Goal: Task Accomplishment & Management: Use online tool/utility

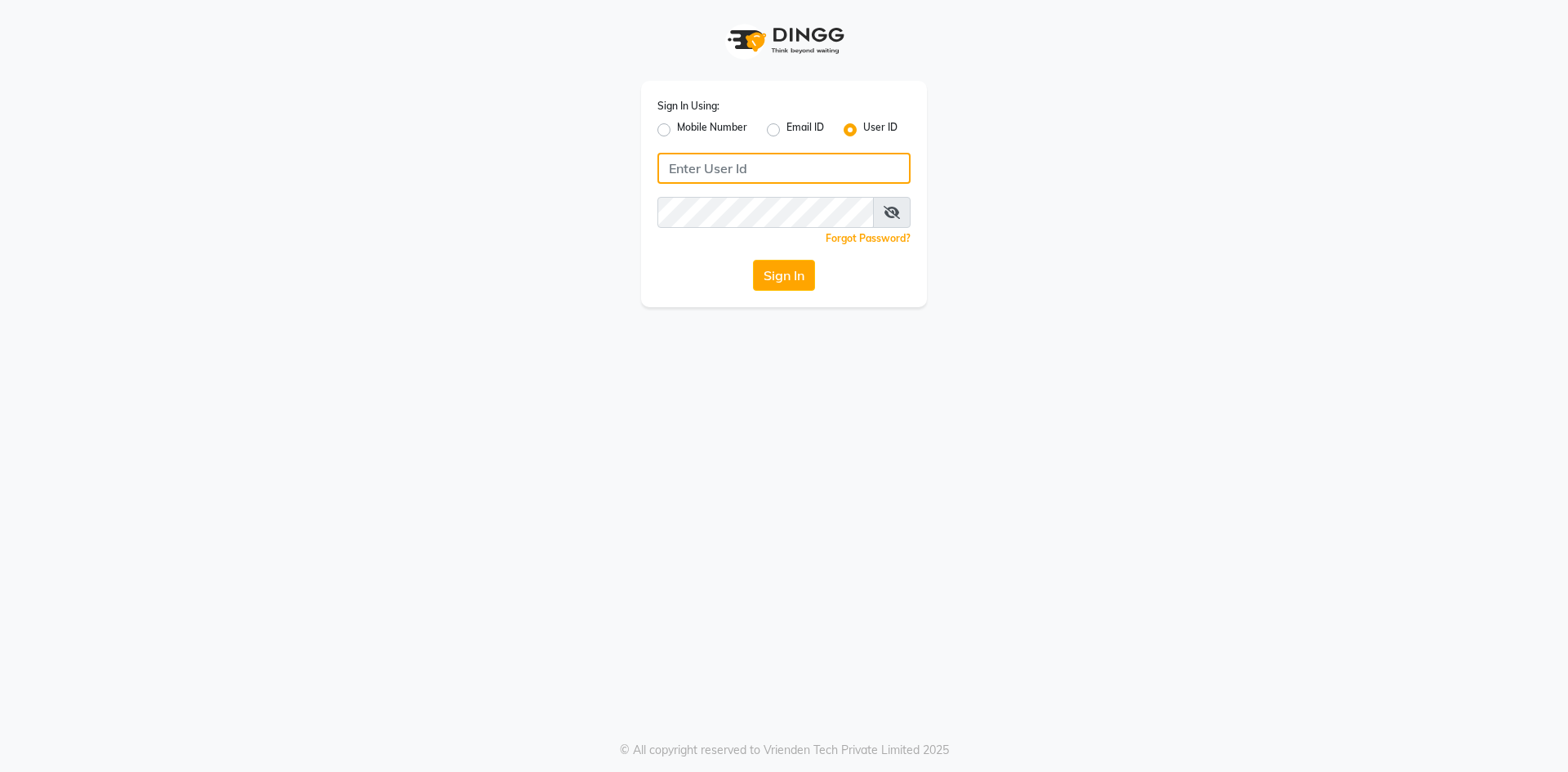
type input "thesalon"
click at [751, 281] on div "Sign In" at bounding box center [784, 275] width 253 height 31
click at [774, 276] on button "Sign In" at bounding box center [784, 275] width 62 height 31
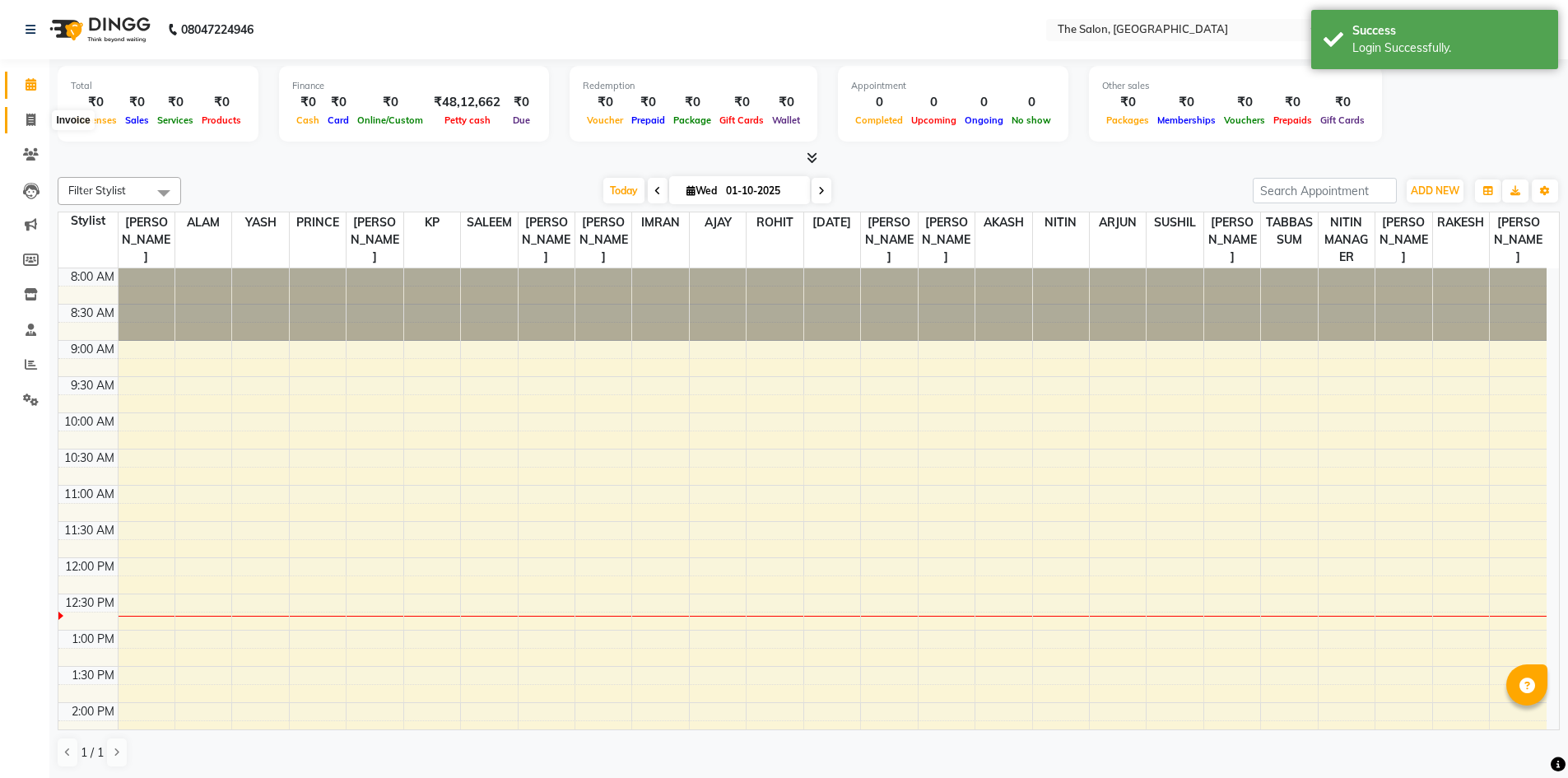
click at [39, 119] on span at bounding box center [31, 120] width 28 height 19
select select "service"
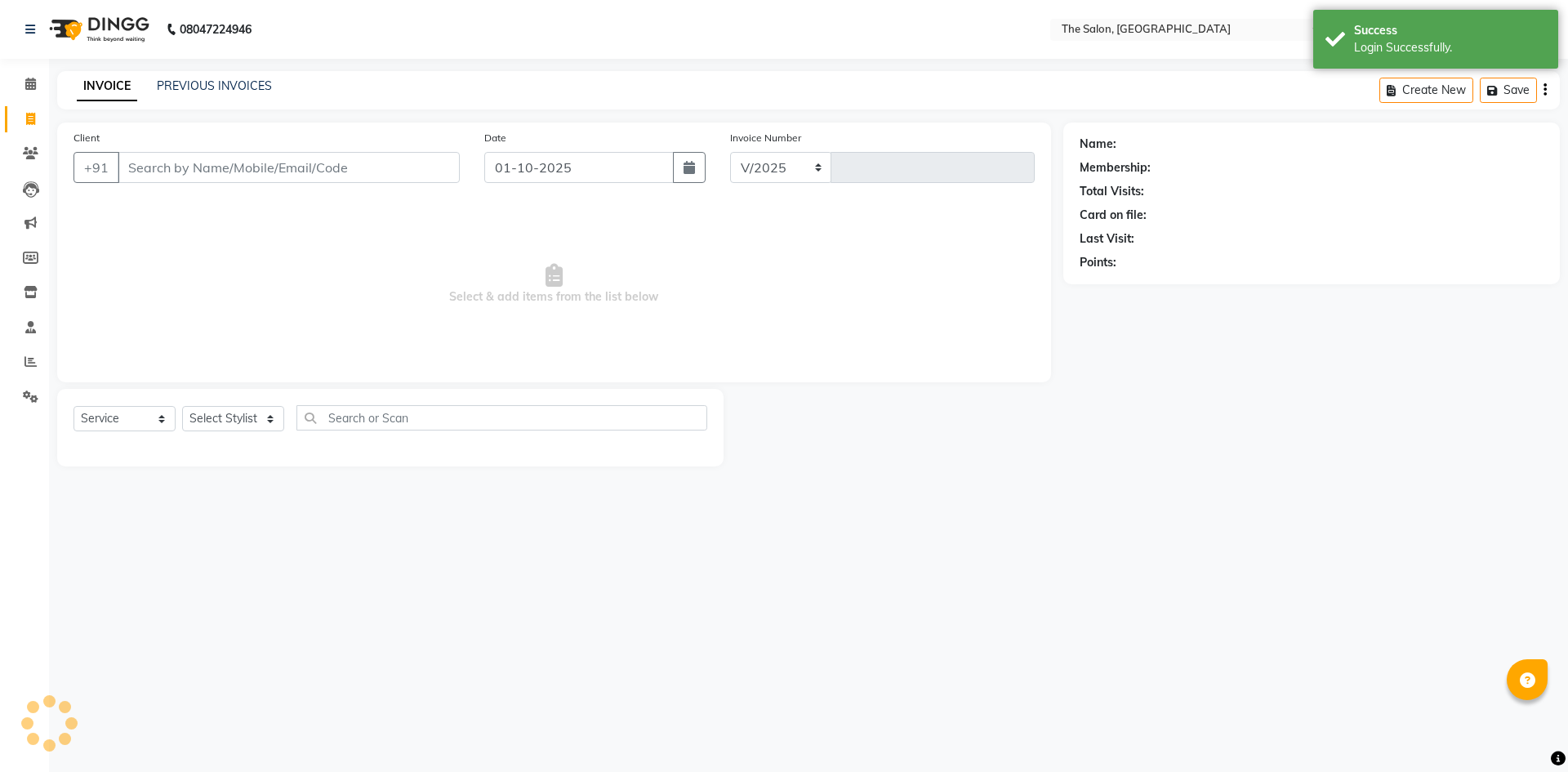
select select "4245"
type input "1463"
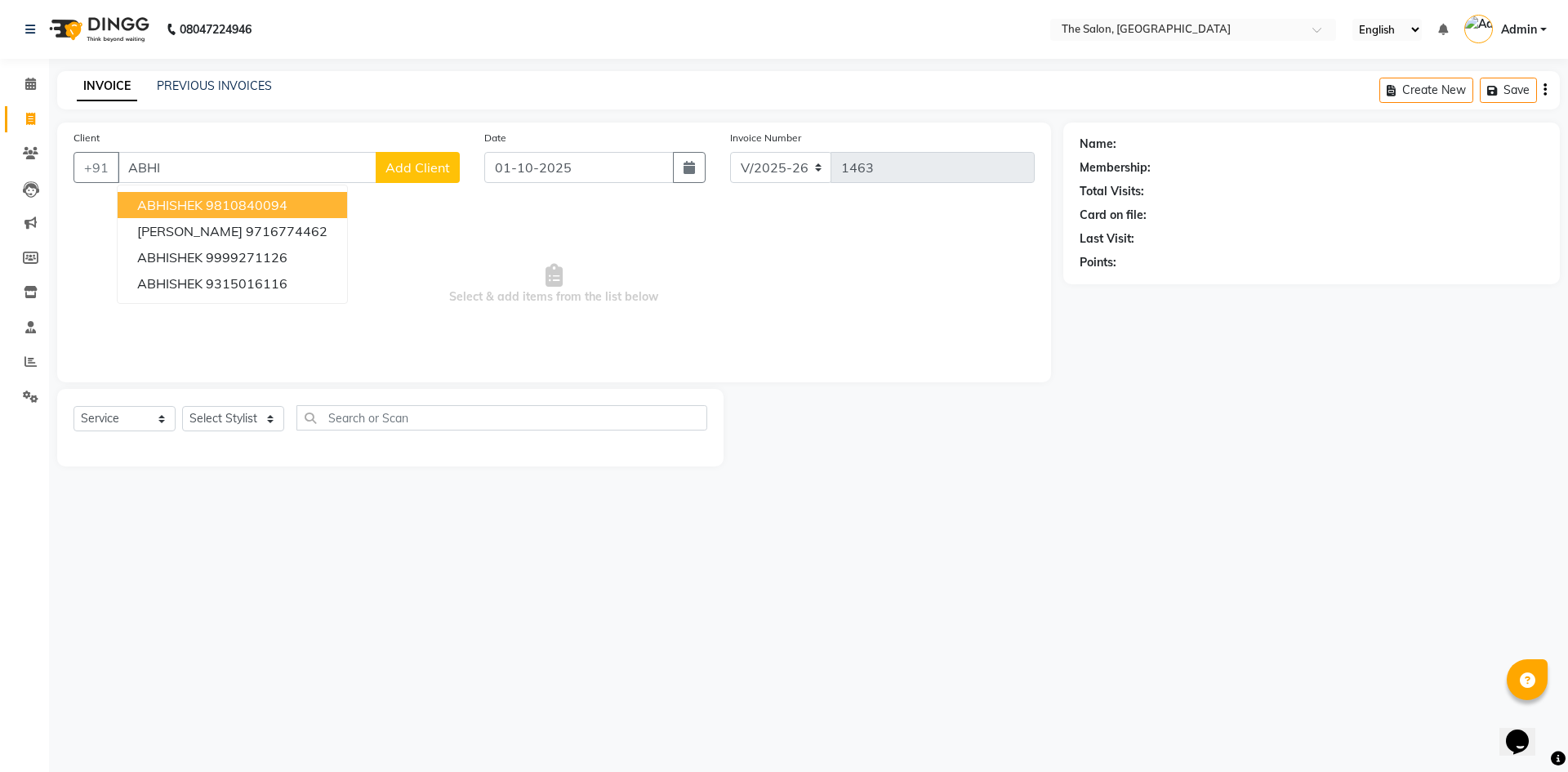
click at [241, 202] on ngb-highlight "9810840094" at bounding box center [247, 205] width 81 height 17
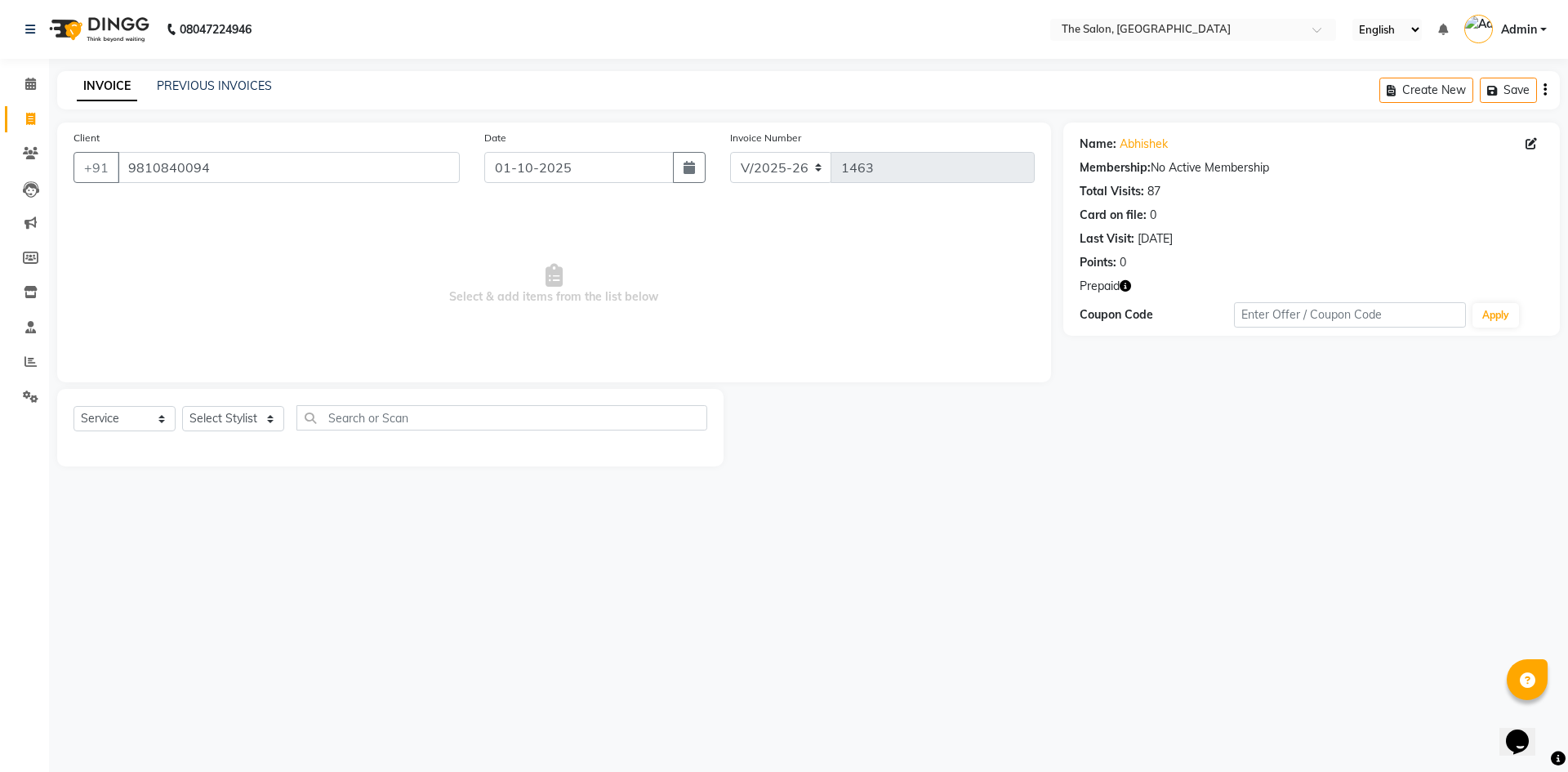
click at [1128, 285] on icon "button" at bounding box center [1126, 286] width 12 height 12
click at [802, 228] on span "Select & add items from the list below" at bounding box center [554, 284] width 961 height 164
drag, startPoint x: 268, startPoint y: 165, endPoint x: 0, endPoint y: 169, distance: 268.0
click at [0, 169] on app-home "08047224946 Select Location × The Salon, Rajouri Garden English ENGLISH Español…" at bounding box center [784, 245] width 1568 height 491
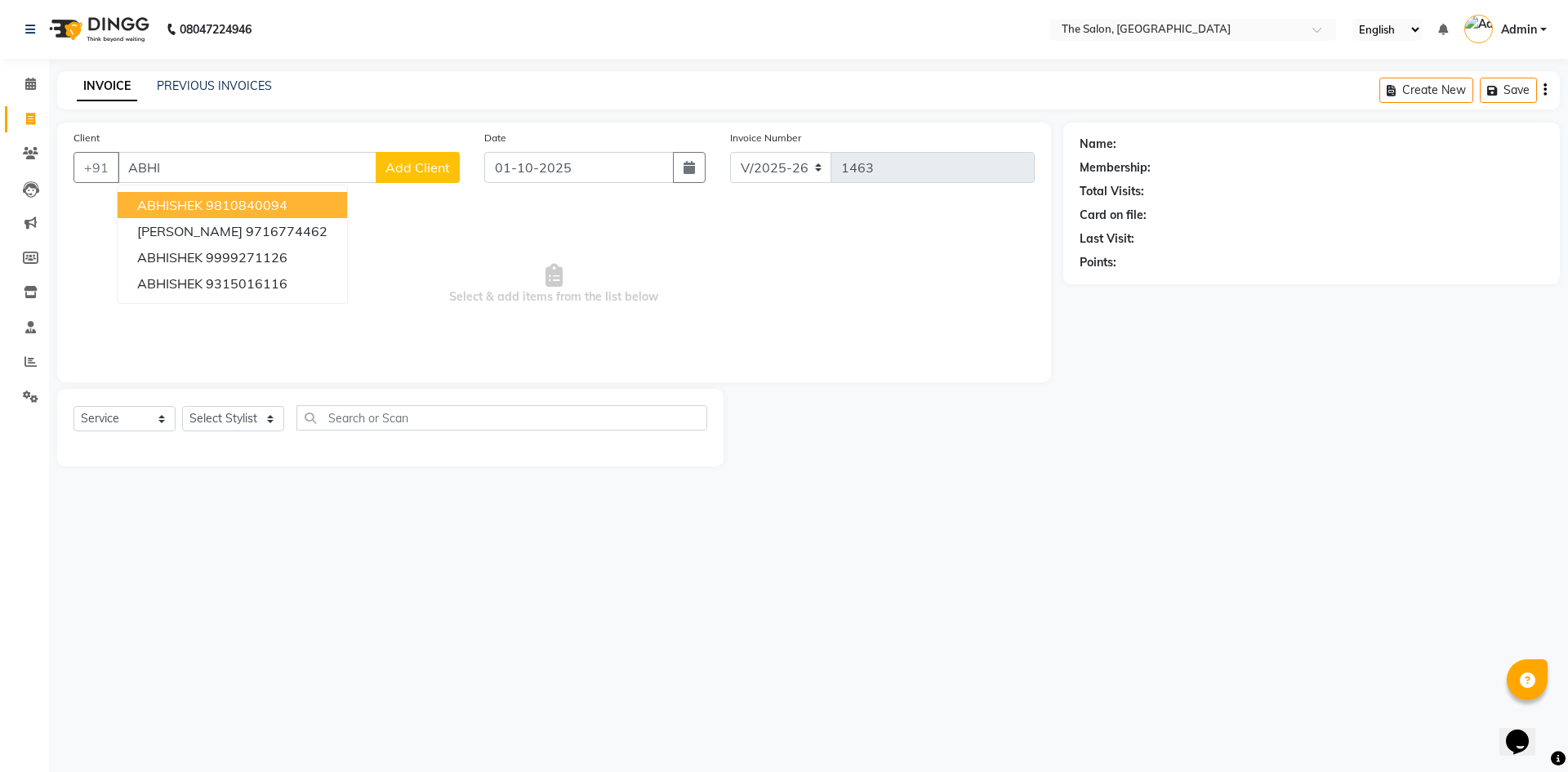
drag, startPoint x: 512, startPoint y: 27, endPoint x: 498, endPoint y: 37, distance: 17.2
click at [498, 37] on nav "08047224946 Select Location × The Salon, Rajouri Garden English ENGLISH Español…" at bounding box center [784, 29] width 1568 height 59
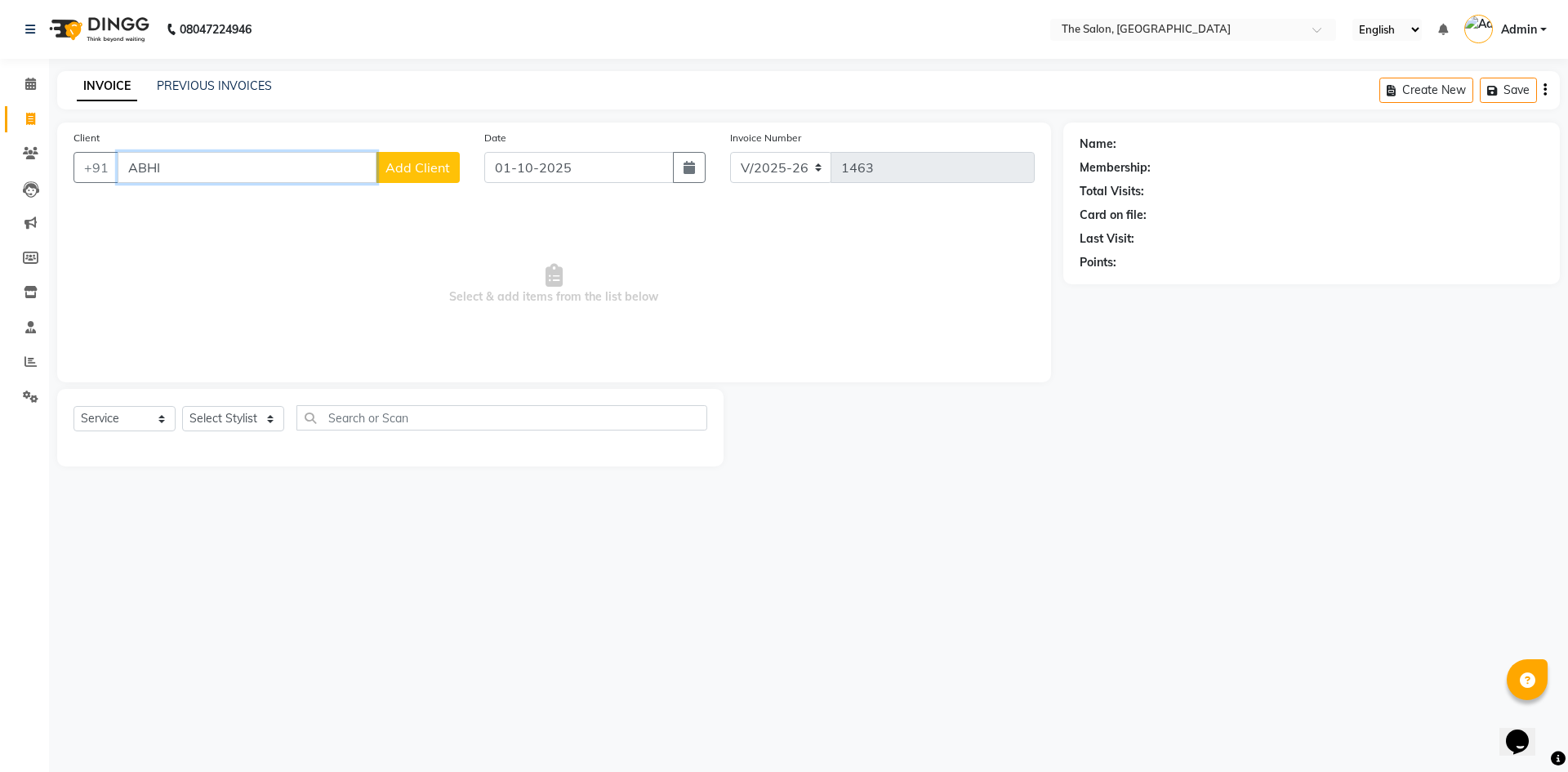
click at [188, 164] on input "ABHI" at bounding box center [247, 167] width 259 height 31
type input "A"
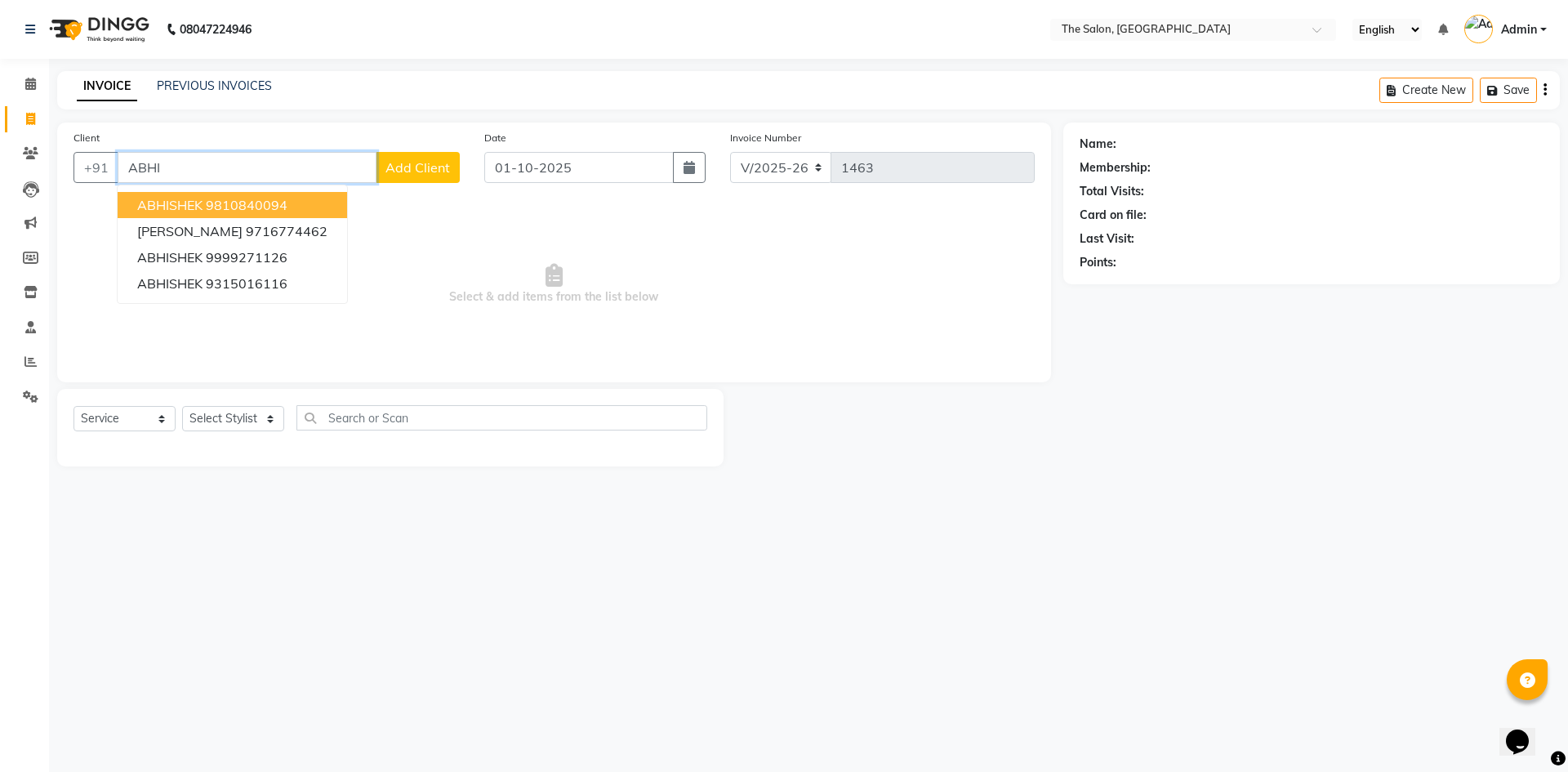
click at [248, 212] on ngb-highlight "9810840094" at bounding box center [247, 205] width 81 height 17
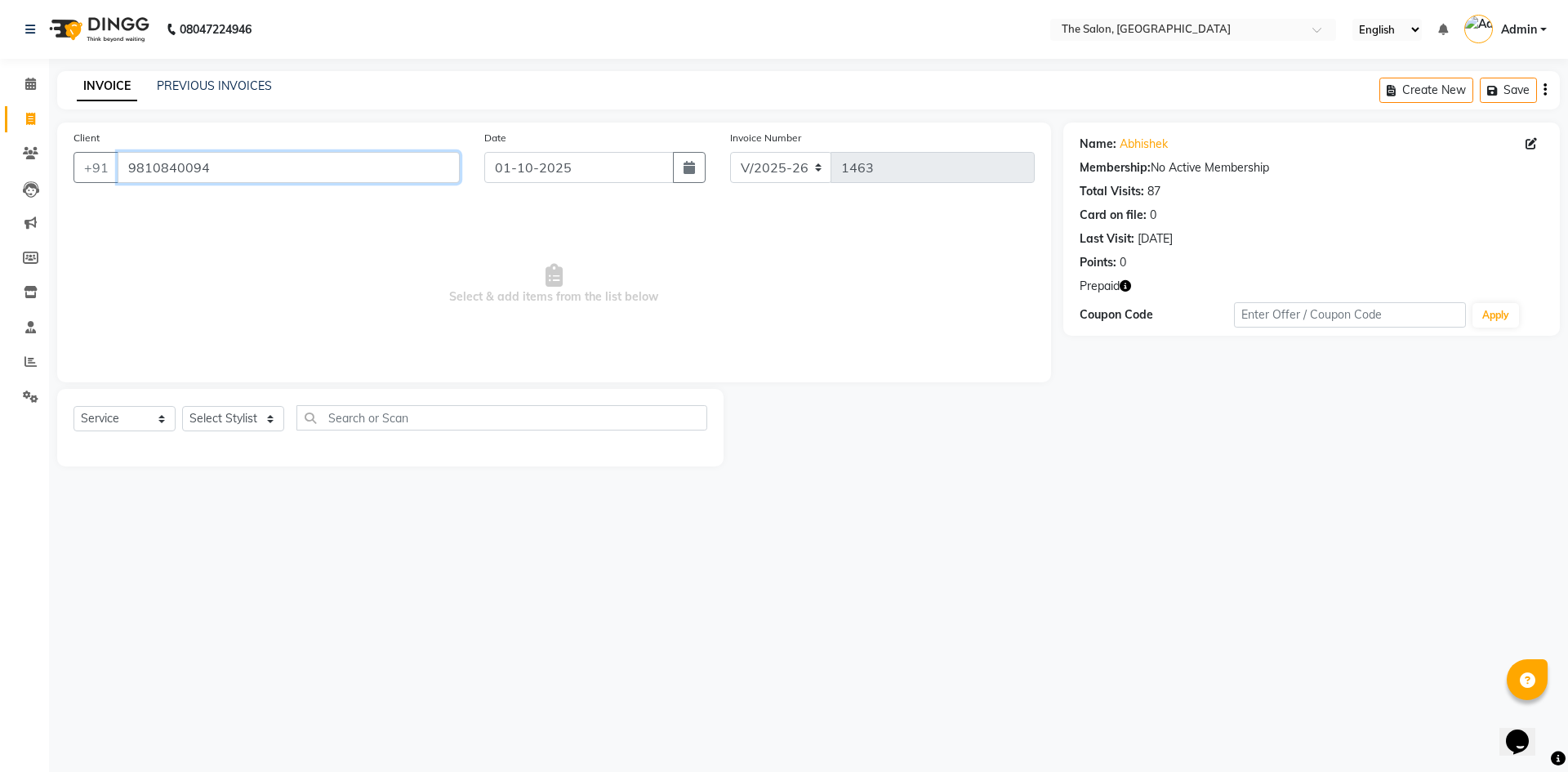
drag, startPoint x: 232, startPoint y: 164, endPoint x: 57, endPoint y: 192, distance: 177.2
click at [57, 192] on div "Client [PHONE_NUMBER] Date [DATE] Invoice Number V/2025 V/[PHONE_NUMBER] Select…" at bounding box center [554, 252] width 994 height 260
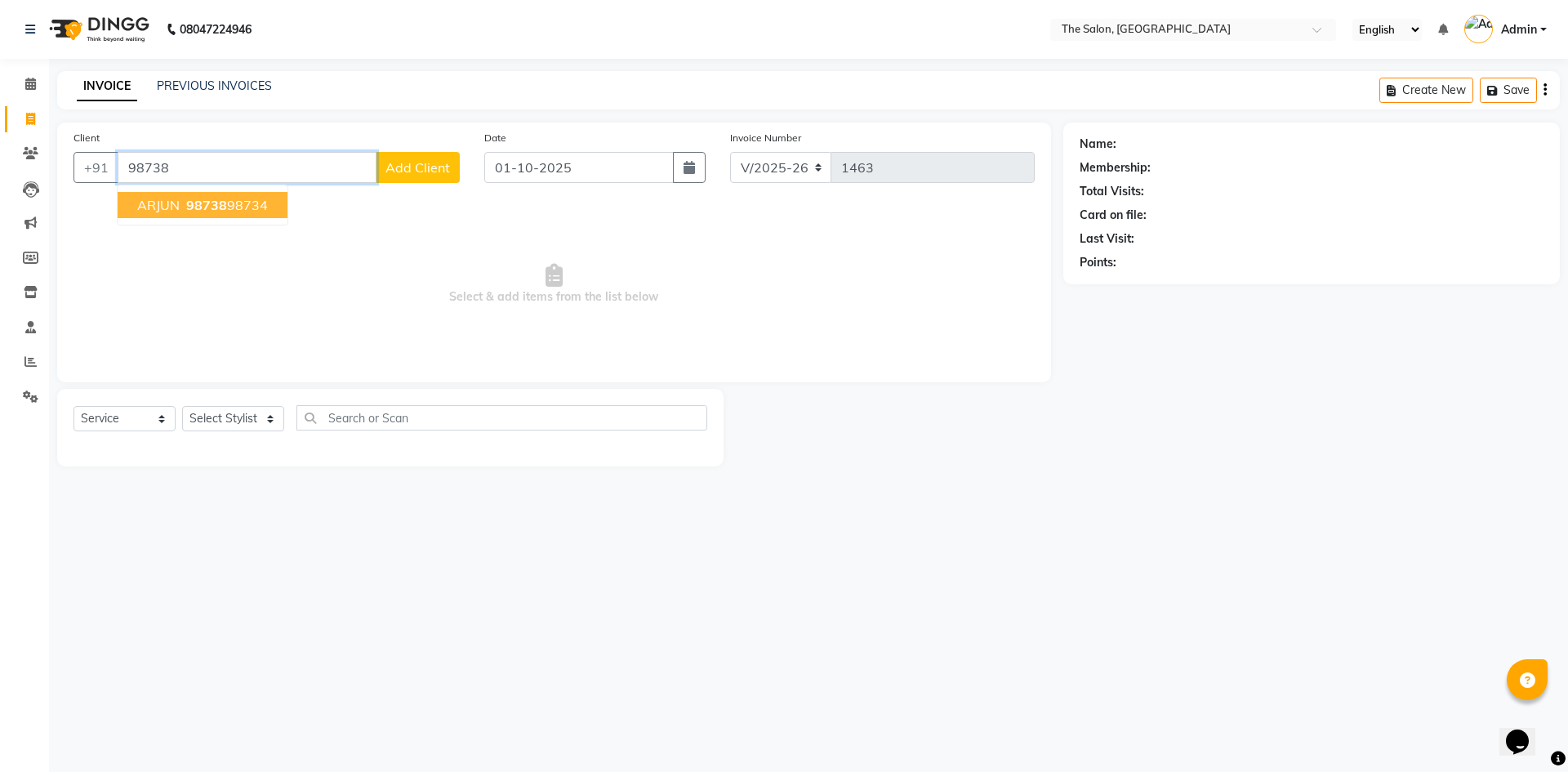
click at [174, 207] on span "ARJUN" at bounding box center [158, 205] width 42 height 17
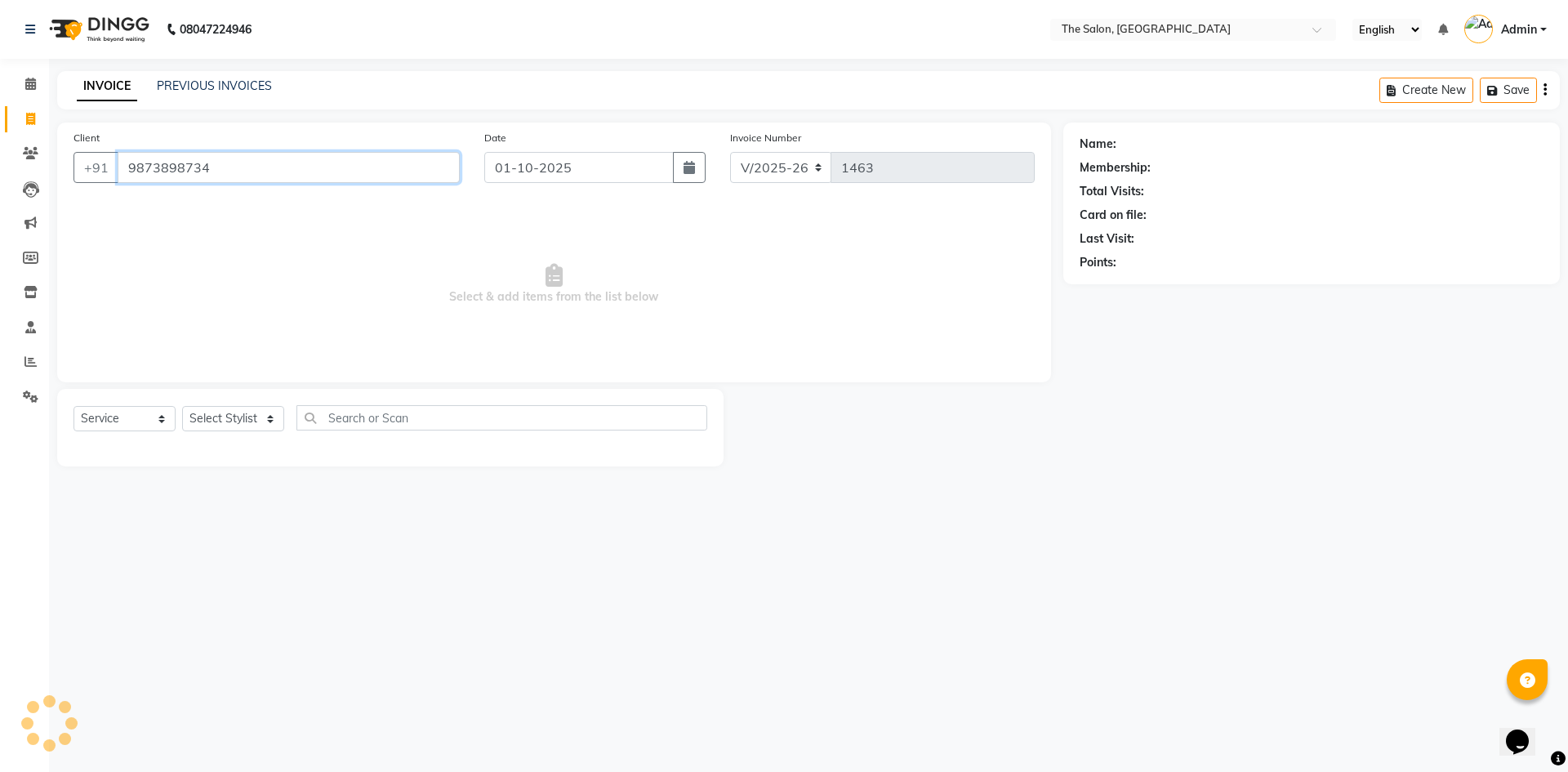
type input "9873898734"
click at [1128, 285] on icon "button" at bounding box center [1126, 286] width 12 height 12
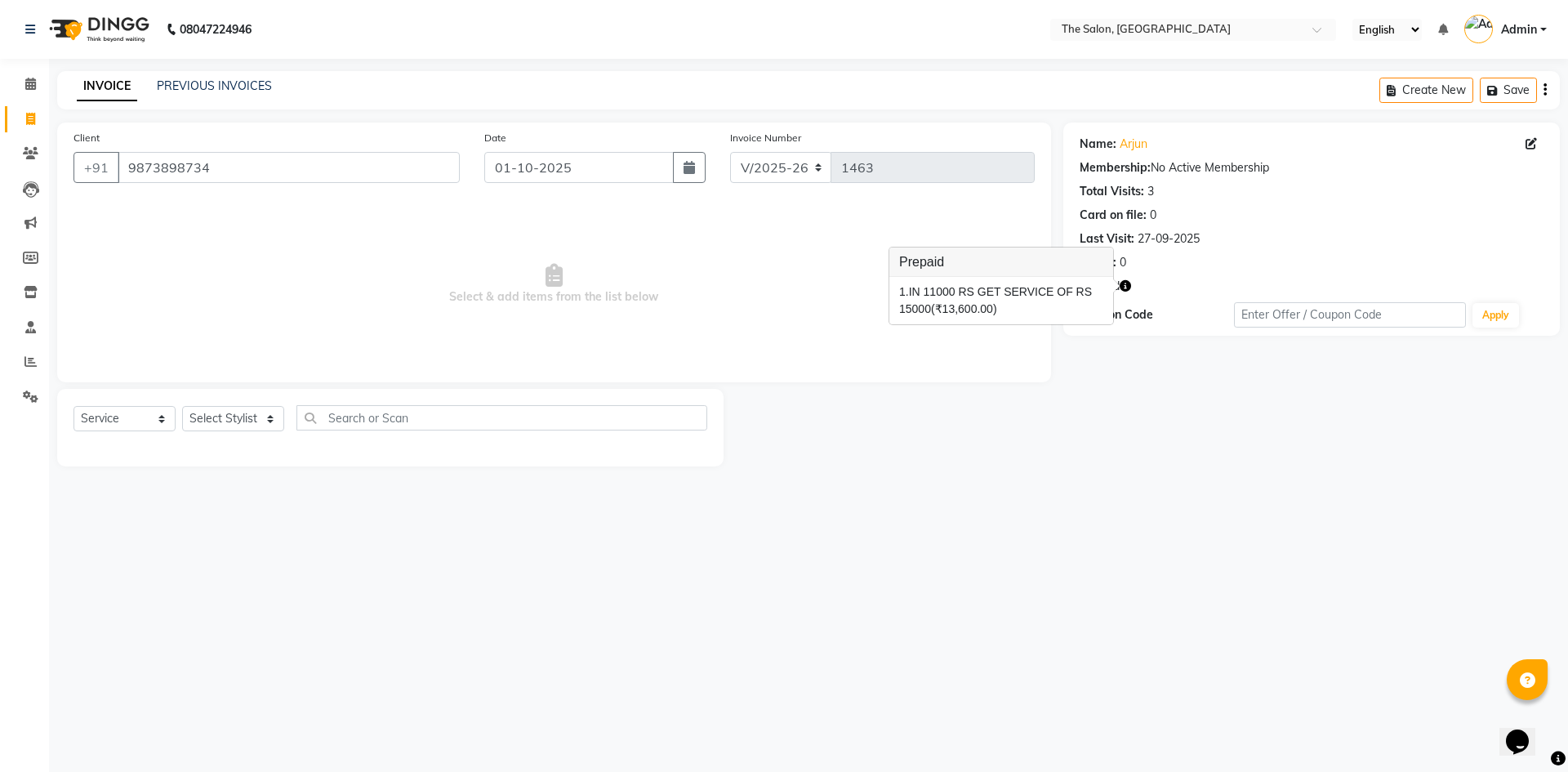
drag, startPoint x: 580, startPoint y: 246, endPoint x: 446, endPoint y: 328, distance: 157.1
click at [581, 246] on span "Select & add items from the list below" at bounding box center [554, 284] width 961 height 164
click at [244, 436] on div "Select Service Product Membership Package Voucher Prepaid Gift Card Select Styl…" at bounding box center [391, 424] width 634 height 38
click at [248, 417] on select "Select Stylist [PERSON_NAME] [PERSON_NAME] AKASH [PERSON_NAME] ARJUN [PERSON_NA…" at bounding box center [232, 418] width 102 height 26
select select "22748"
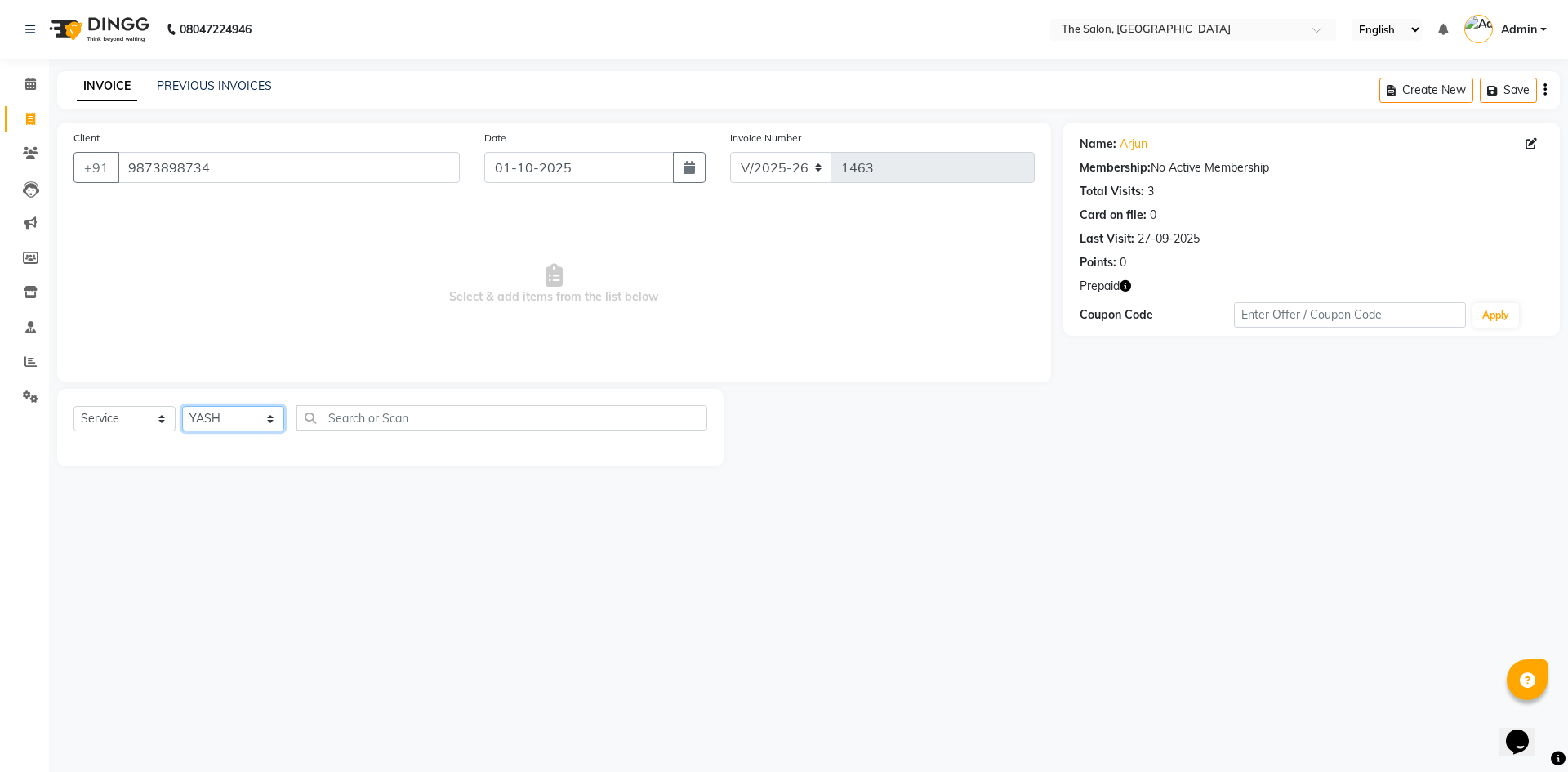
click at [182, 406] on select "Select Stylist [PERSON_NAME] [PERSON_NAME] AKASH [PERSON_NAME] ARJUN [PERSON_NA…" at bounding box center [232, 418] width 102 height 26
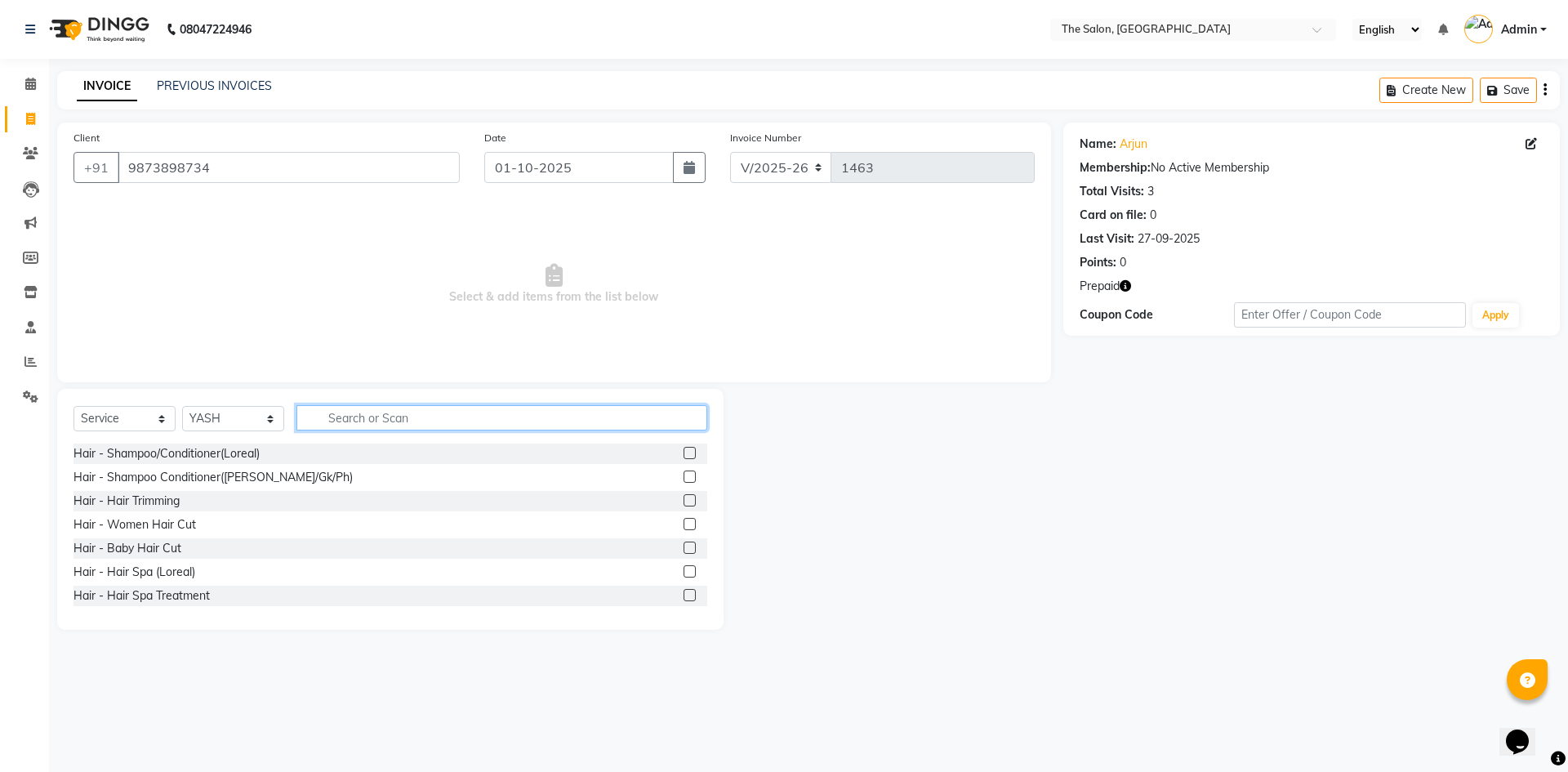
click at [438, 416] on input "text" at bounding box center [501, 418] width 411 height 26
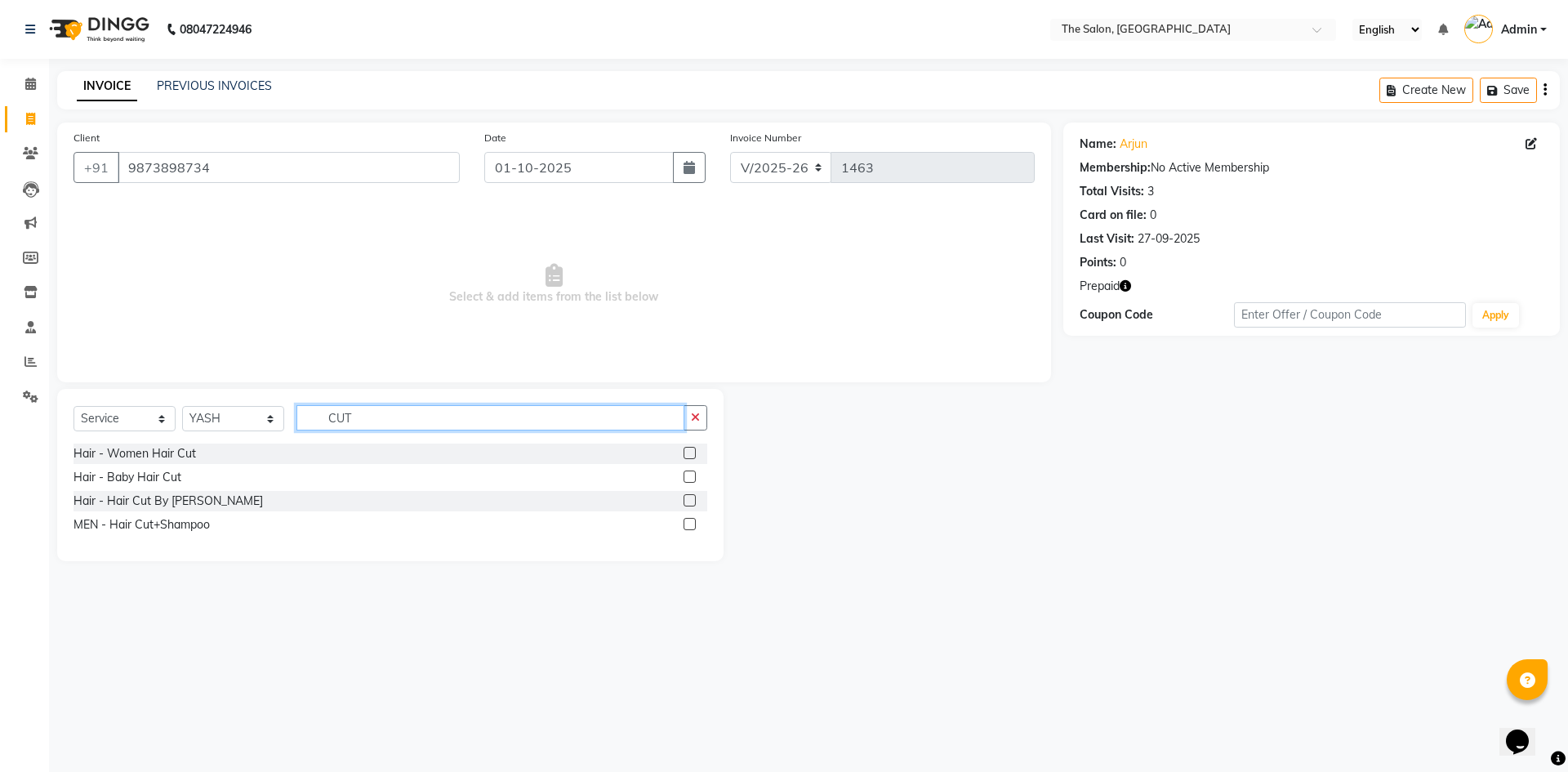
type input "CUT"
click at [690, 524] on label at bounding box center [690, 524] width 12 height 12
click at [690, 524] on input "checkbox" at bounding box center [689, 525] width 11 height 11
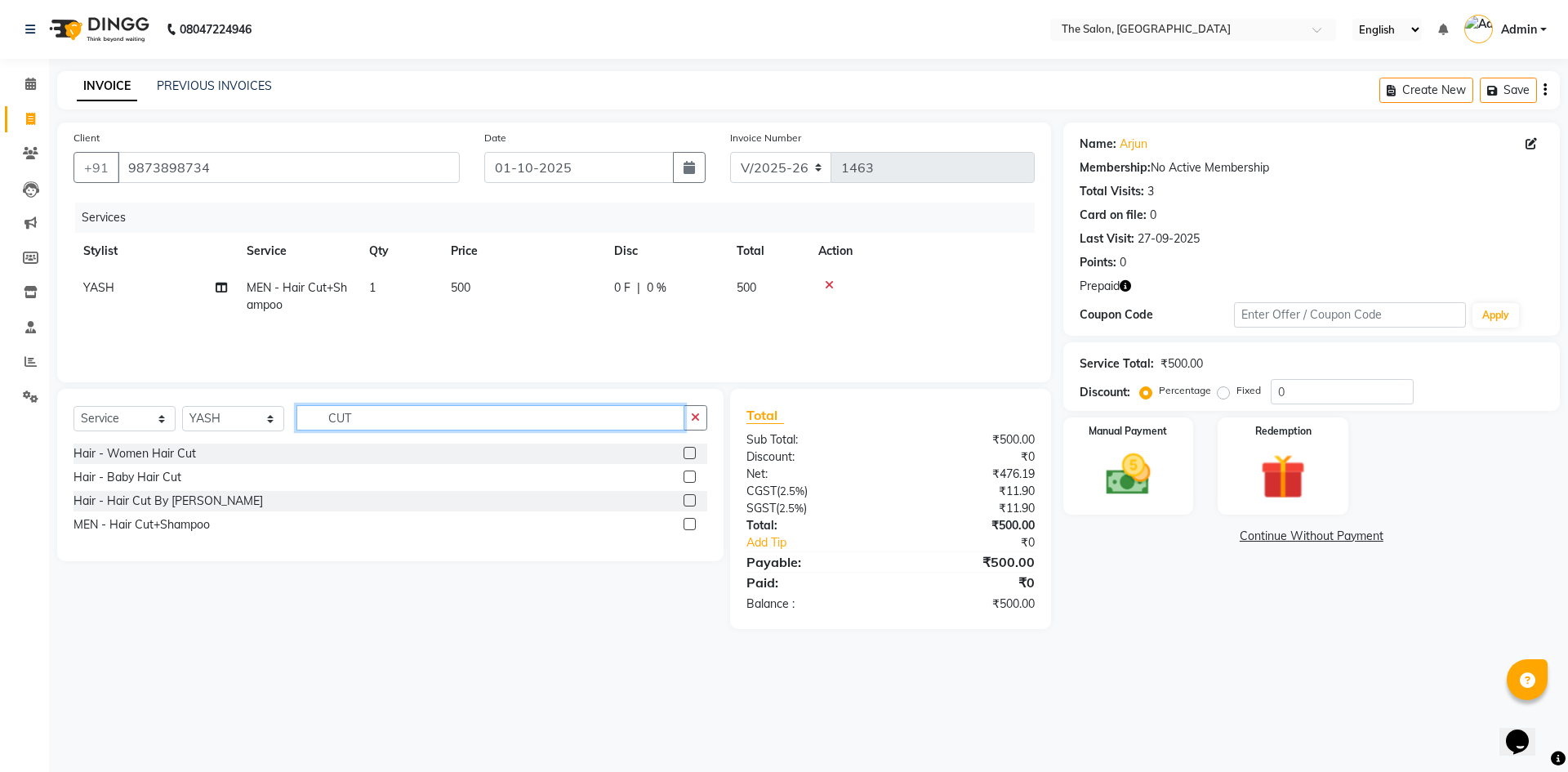
checkbox input "false"
drag, startPoint x: 257, startPoint y: 445, endPoint x: 196, endPoint y: 458, distance: 62.4
click at [196, 458] on div "Select Service Product Membership Package Voucher Prepaid Gift Card Select Styl…" at bounding box center [390, 475] width 667 height 173
type input "BE"
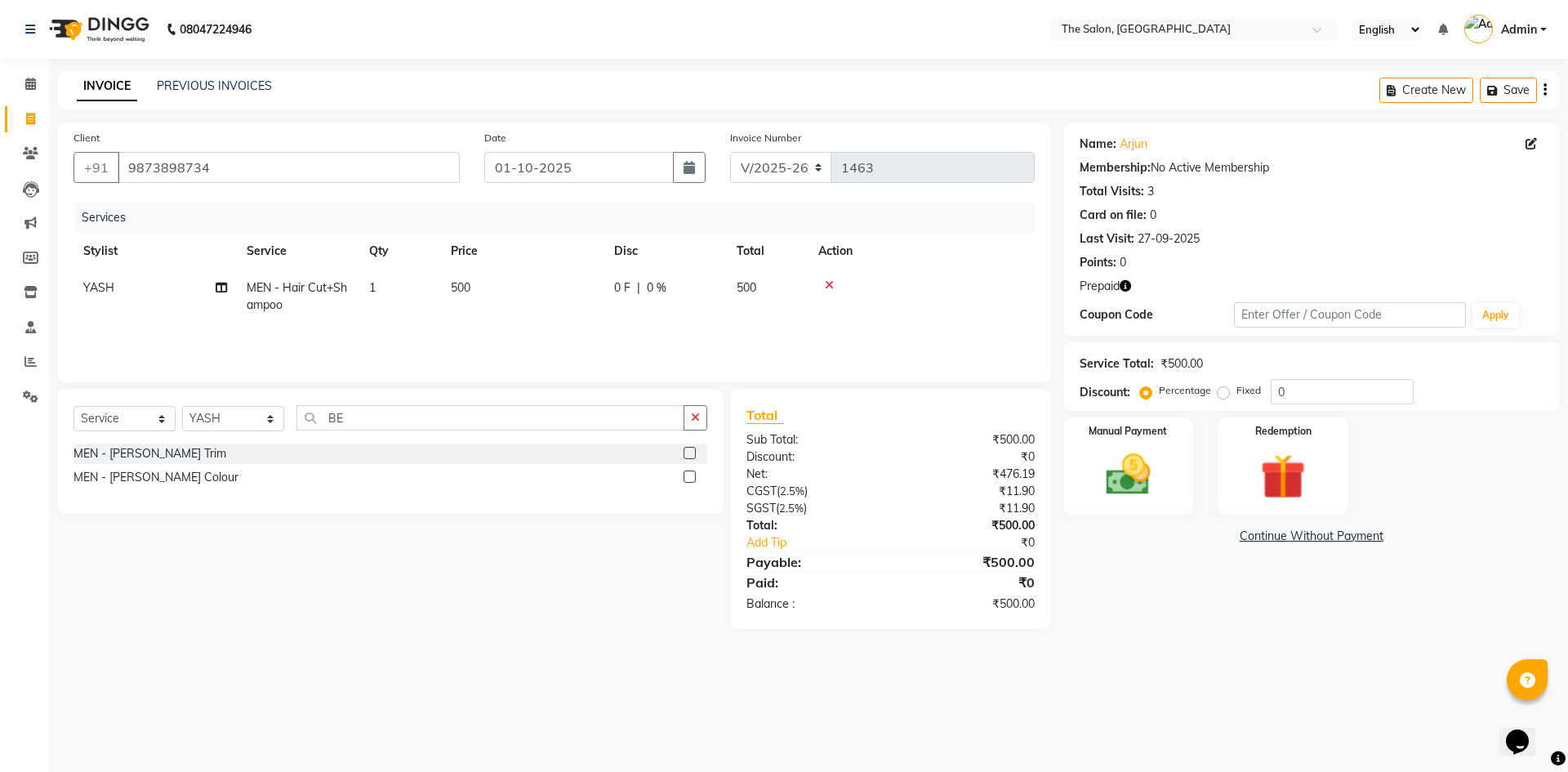
click at [686, 453] on label at bounding box center [690, 452] width 12 height 12
click at [686, 453] on input "checkbox" at bounding box center [689, 453] width 11 height 11
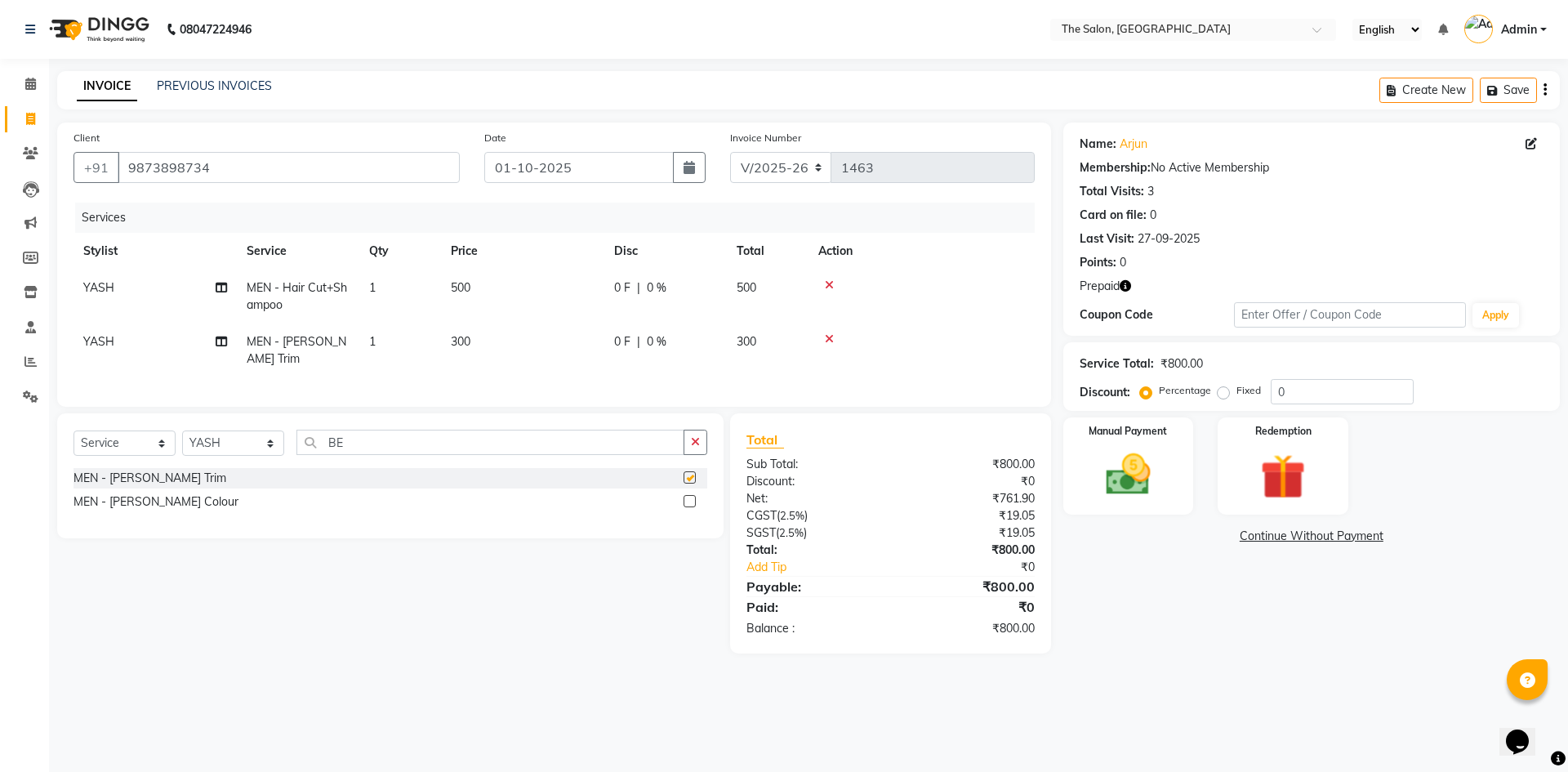
checkbox input "false"
click at [1325, 467] on div "Redemption" at bounding box center [1282, 466] width 135 height 100
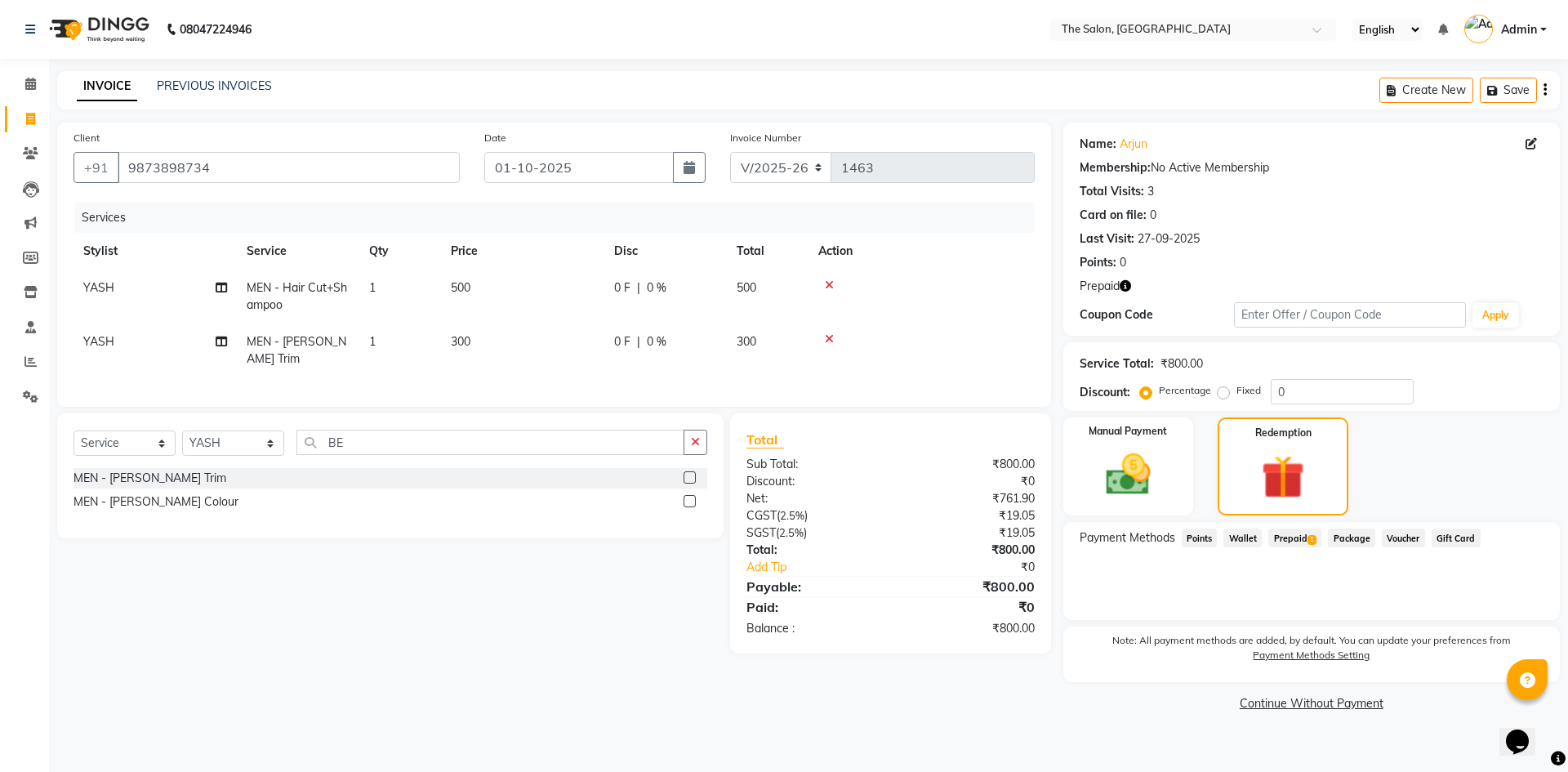
click at [1285, 538] on span "Prepaid 1" at bounding box center [1295, 538] width 53 height 19
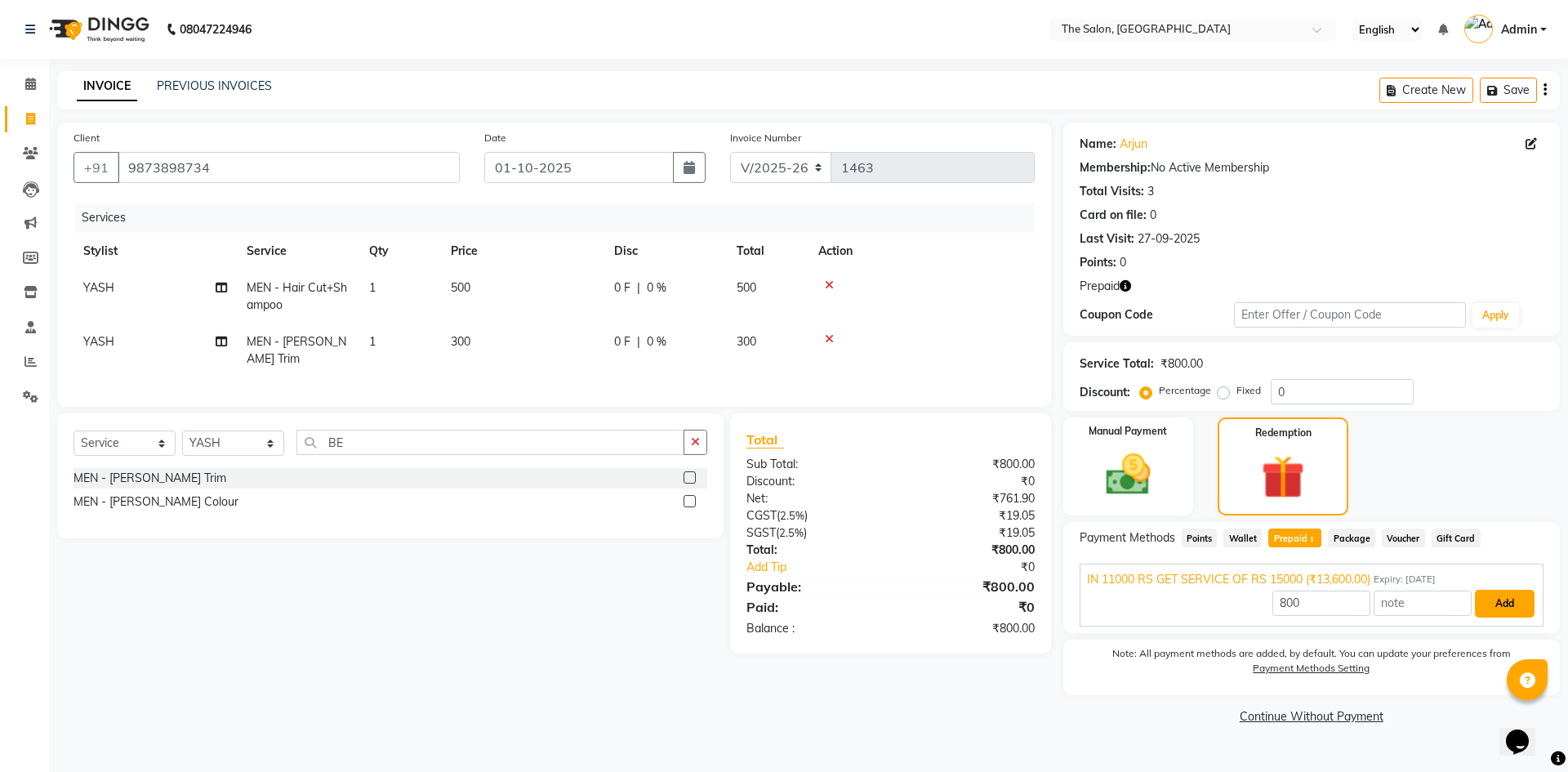
click at [1497, 593] on button "Add" at bounding box center [1505, 603] width 60 height 27
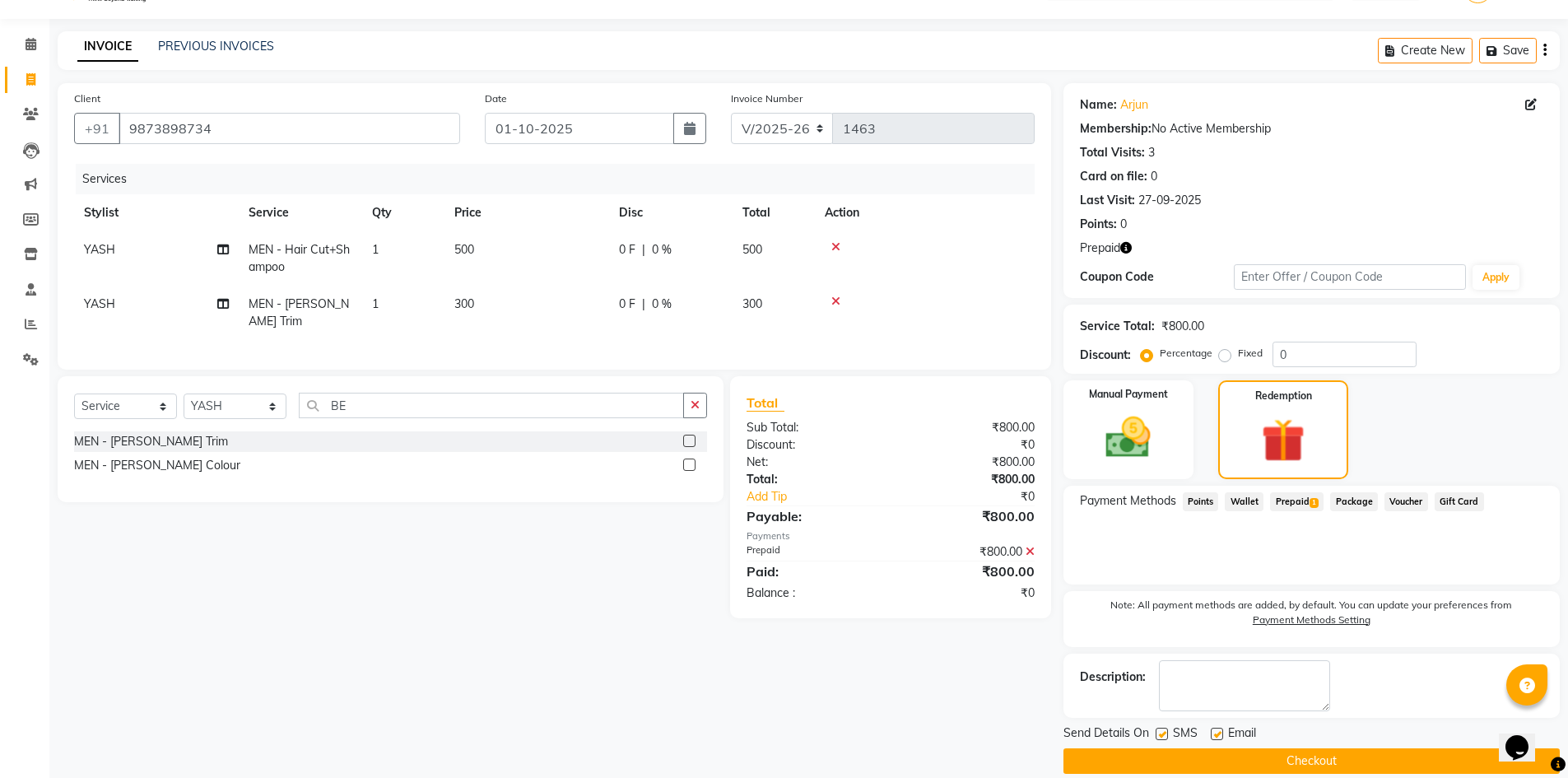
scroll to position [61, 0]
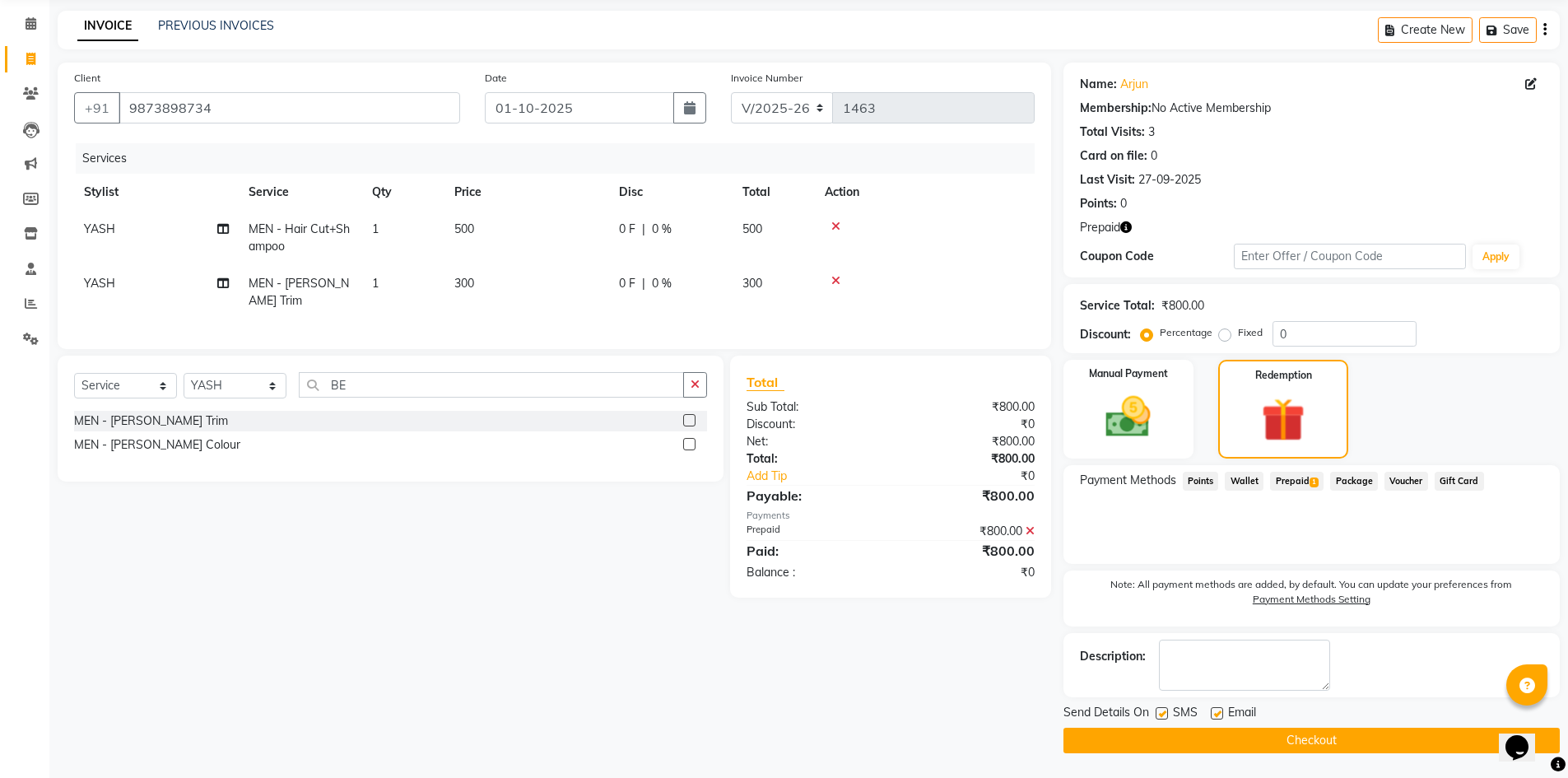
click at [1333, 738] on button "Checkout" at bounding box center [1311, 740] width 496 height 26
